Goal: Task Accomplishment & Management: Complete application form

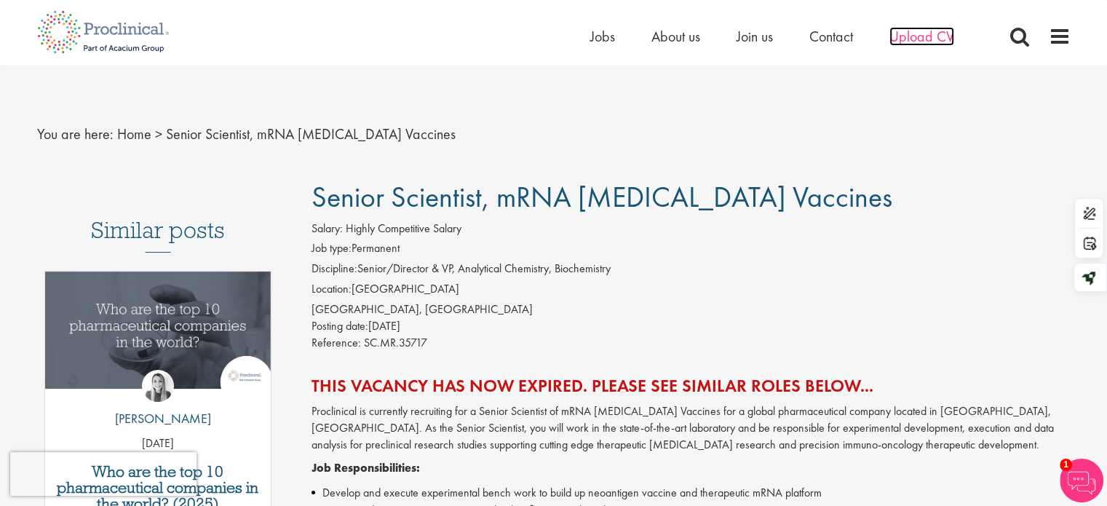
click at [921, 36] on span "Upload CV" at bounding box center [921, 36] width 65 height 19
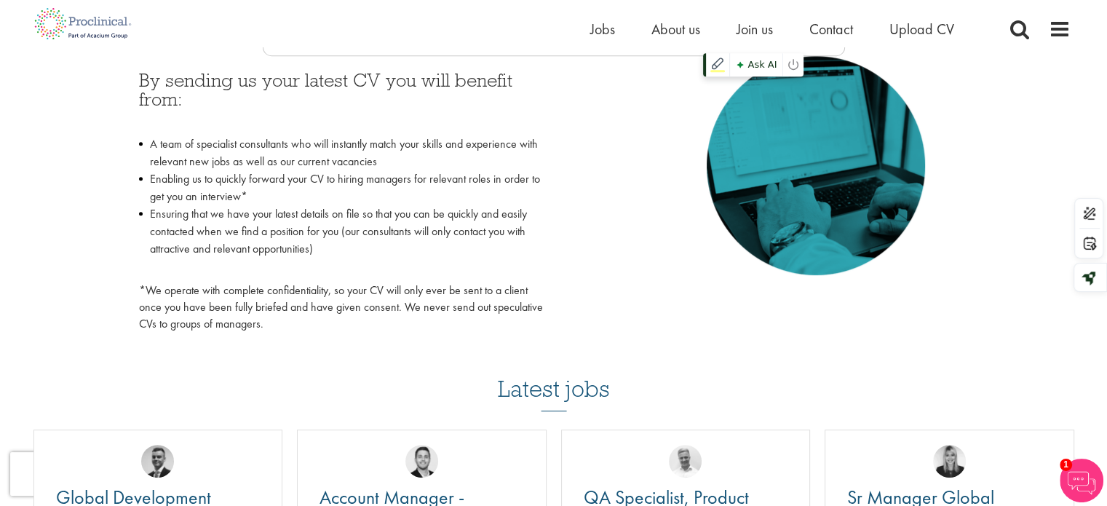
scroll to position [1019, 0]
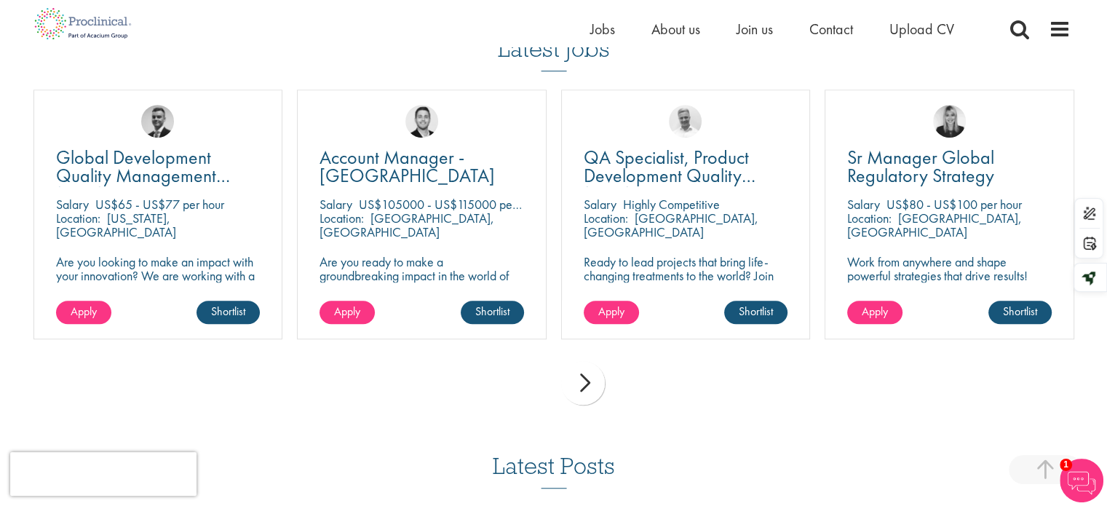
click at [576, 381] on div "next" at bounding box center [583, 383] width 44 height 44
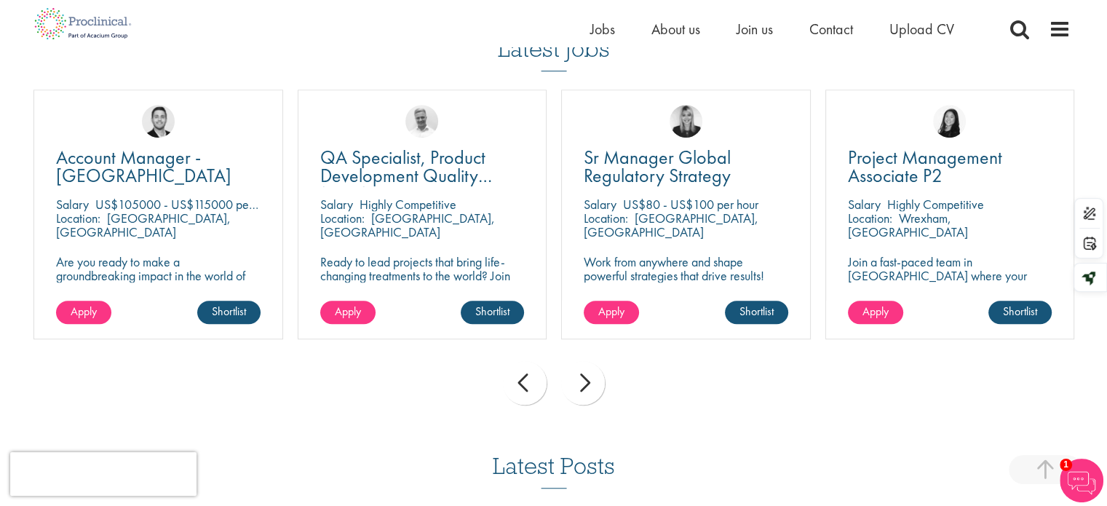
click at [576, 381] on div "next" at bounding box center [583, 383] width 44 height 44
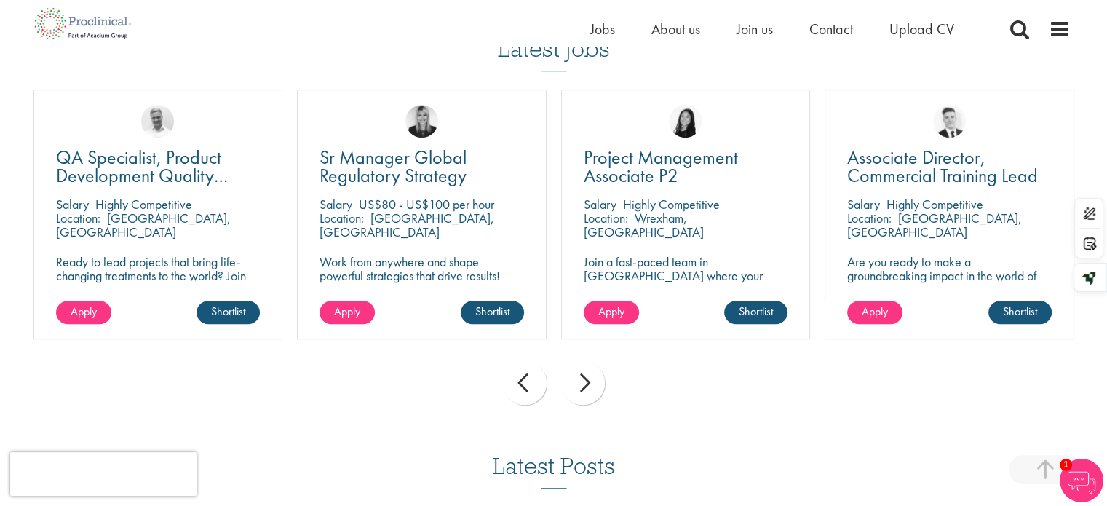
click at [576, 381] on div "next" at bounding box center [583, 383] width 44 height 44
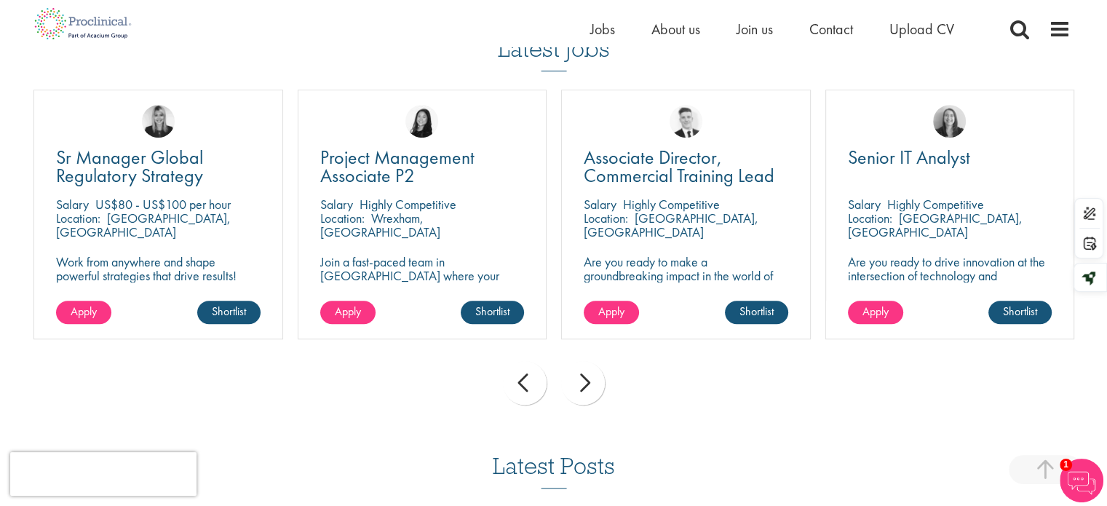
click at [576, 381] on div "next" at bounding box center [583, 383] width 44 height 44
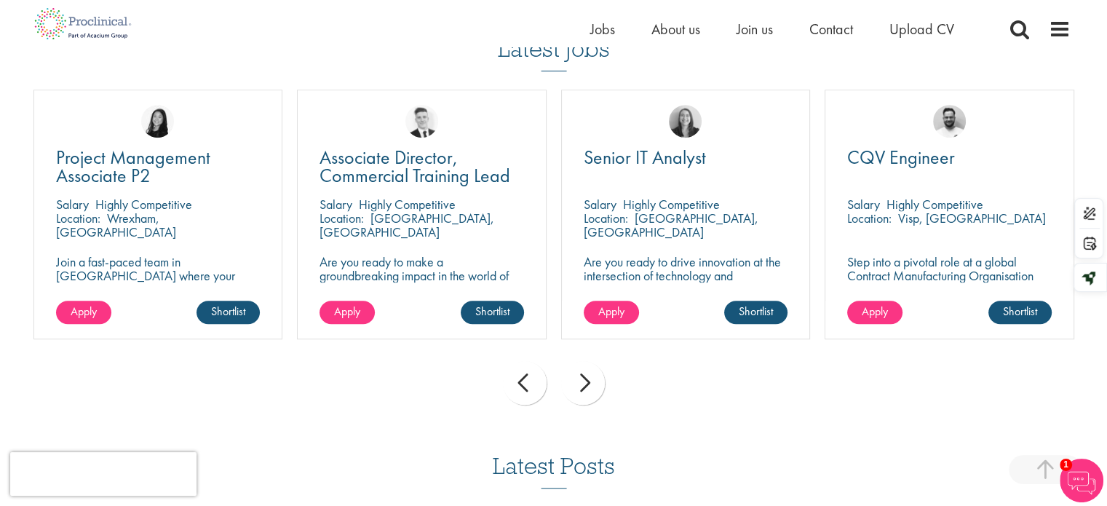
click at [576, 381] on div "next" at bounding box center [583, 383] width 44 height 44
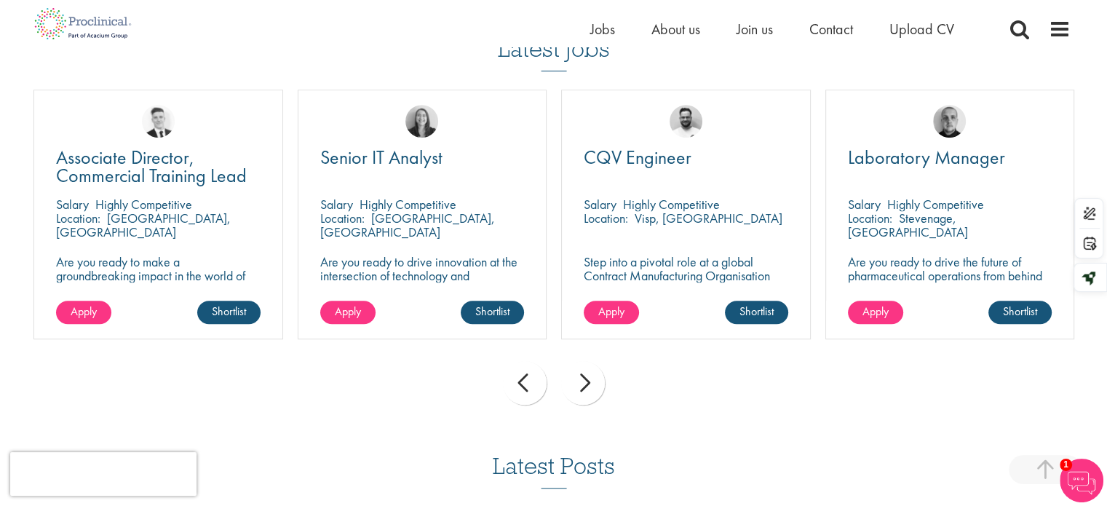
click at [576, 381] on div "next" at bounding box center [583, 383] width 44 height 44
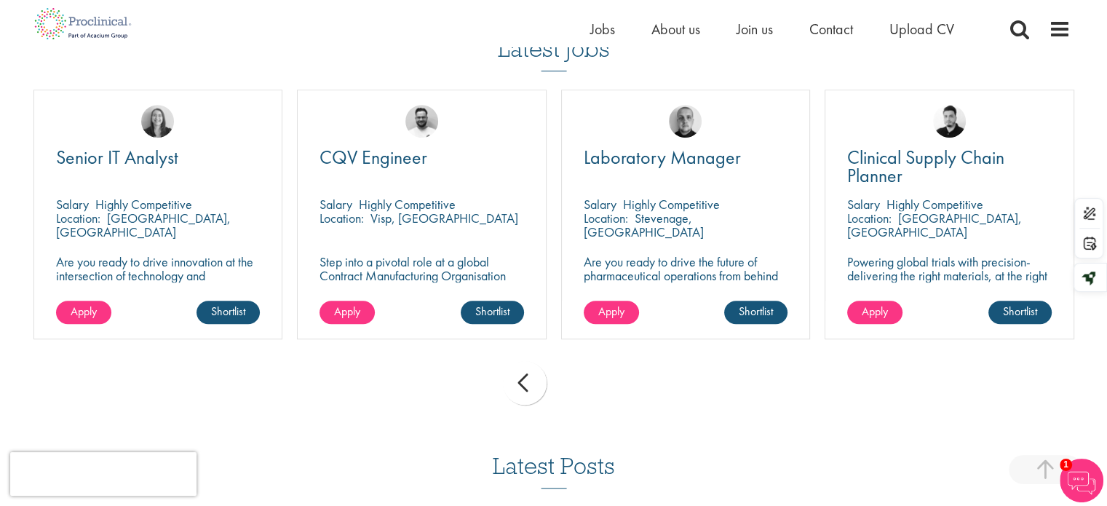
click at [576, 381] on div "prev next" at bounding box center [553, 385] width 1055 height 63
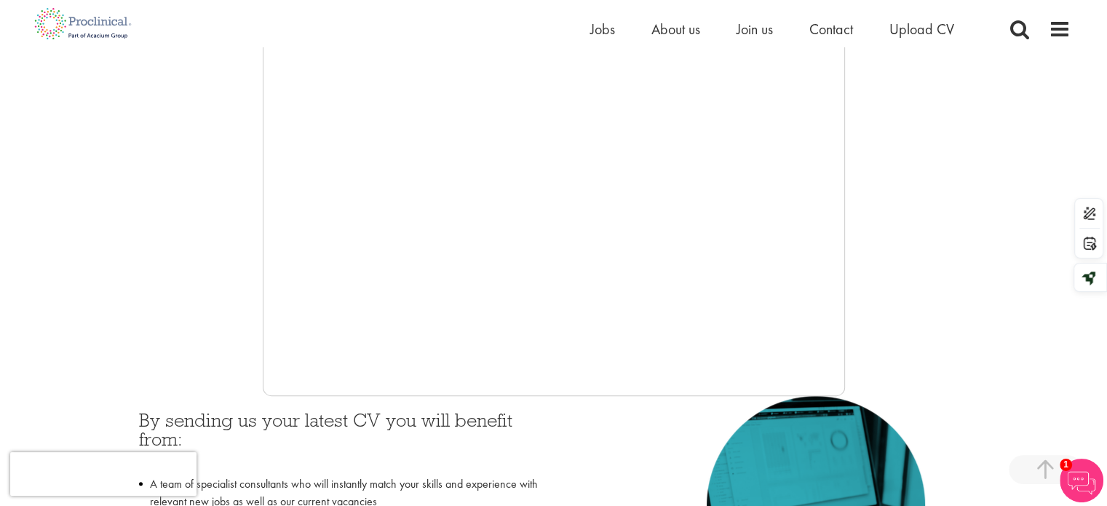
scroll to position [0, 0]
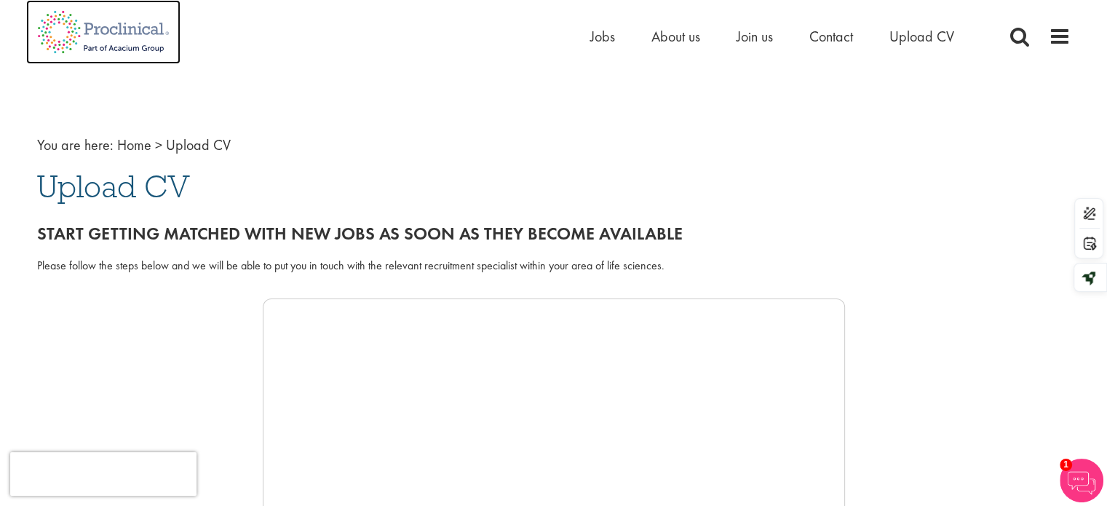
click at [132, 23] on img at bounding box center [103, 32] width 154 height 64
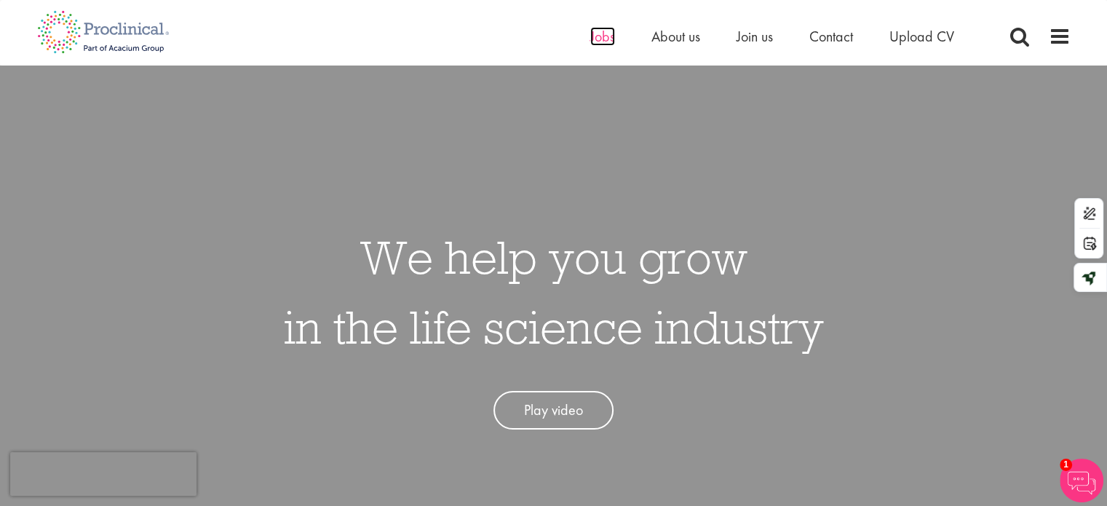
click at [603, 39] on span "Jobs" at bounding box center [602, 36] width 25 height 19
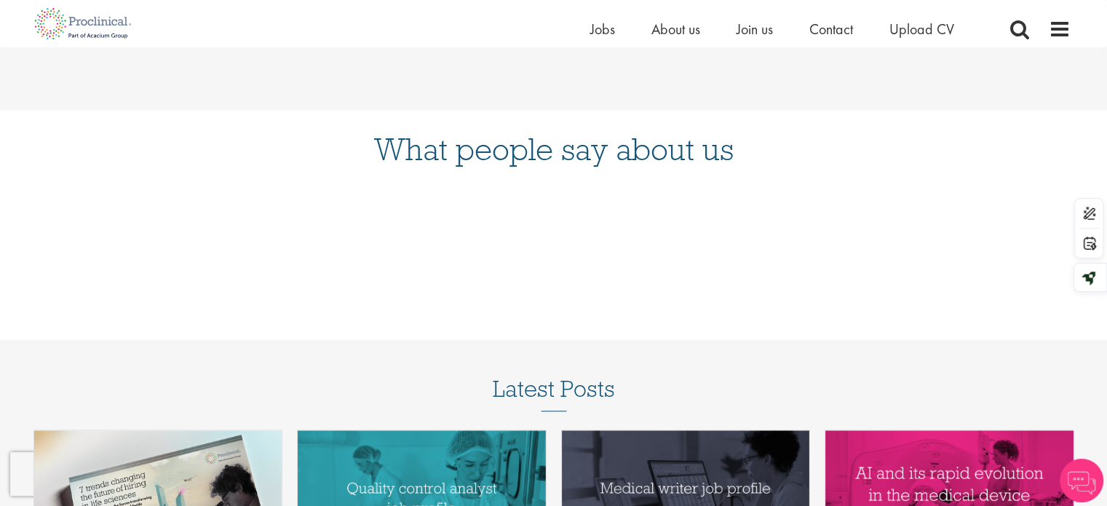
scroll to position [1698, 0]
